Goal: Information Seeking & Learning: Learn about a topic

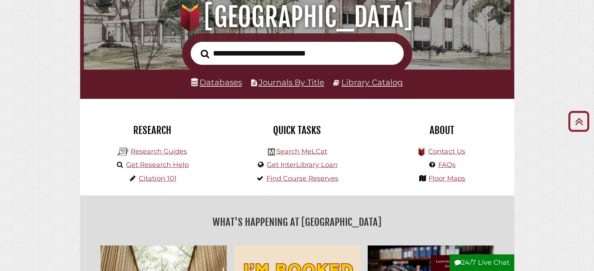
scroll to position [98, 0]
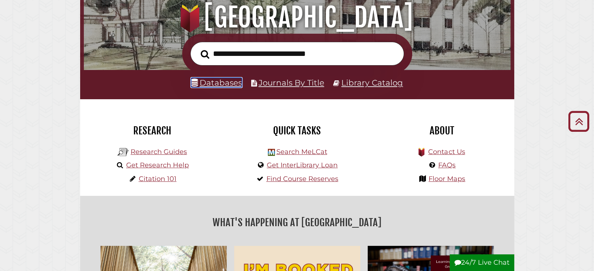
click at [234, 83] on link "Databases" at bounding box center [216, 83] width 51 height 10
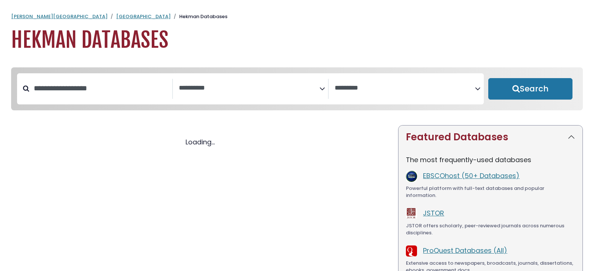
select select "Database Subject Filter"
select select "Database Vendors Filter"
select select "Database Subject Filter"
select select "Database Vendors Filter"
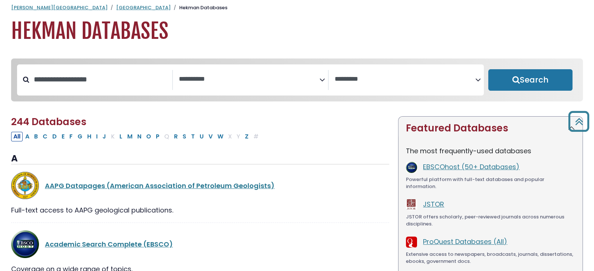
scroll to position [9, 0]
click at [210, 81] on textarea "Search" at bounding box center [249, 80] width 141 height 8
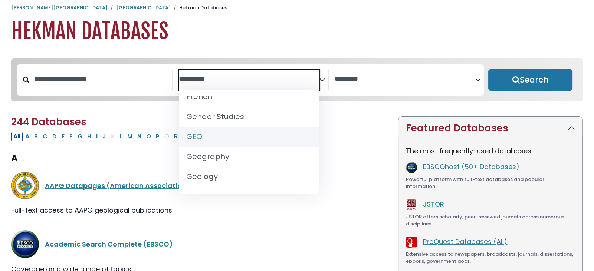
scroll to position [351, 0]
select select "*****"
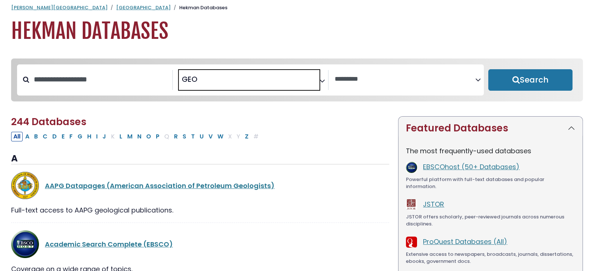
scroll to position [177, 0]
click at [511, 85] on button "Search" at bounding box center [530, 80] width 85 height 22
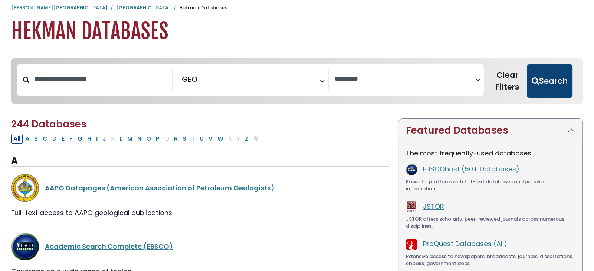
select select "Database Vendors Filter"
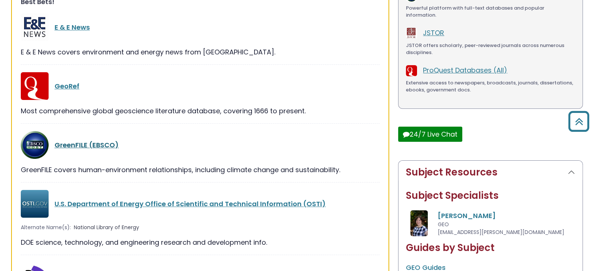
scroll to position [180, 0]
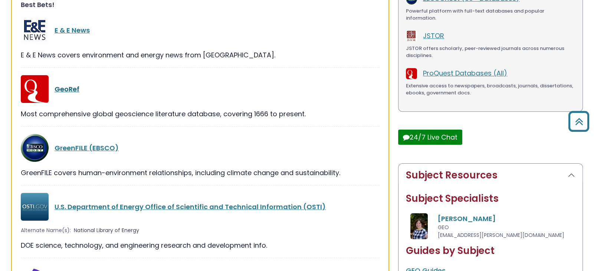
click at [67, 85] on link "GeoRef" at bounding box center [67, 89] width 25 height 9
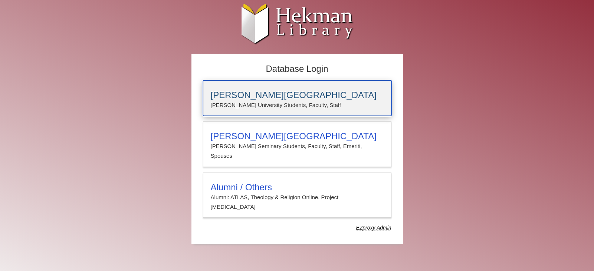
click at [268, 103] on p "[PERSON_NAME] University Students, Faculty, Staff" at bounding box center [297, 105] width 173 height 10
